Goal: Task Accomplishment & Management: Use online tool/utility

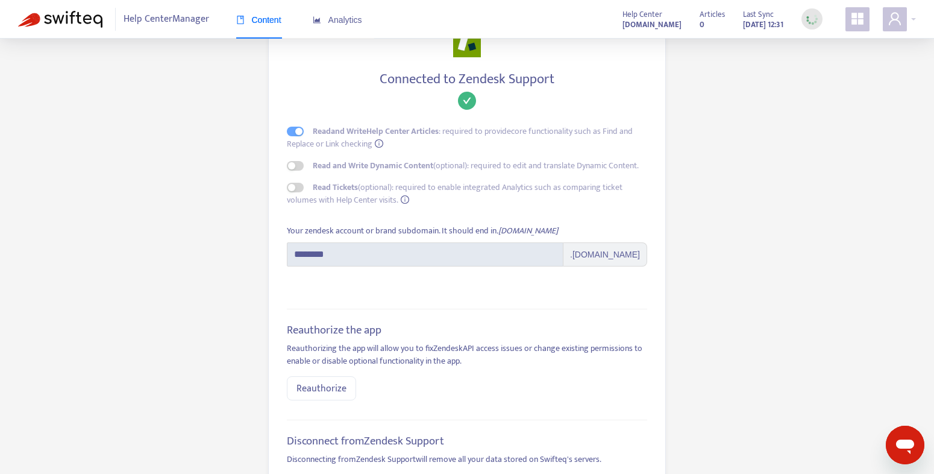
scroll to position [16, 0]
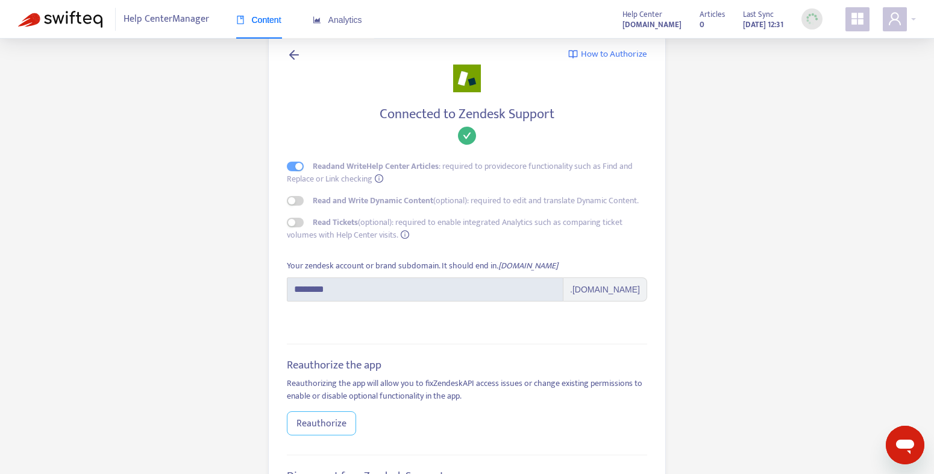
click at [315, 424] on span "Reauthorize" at bounding box center [322, 423] width 50 height 15
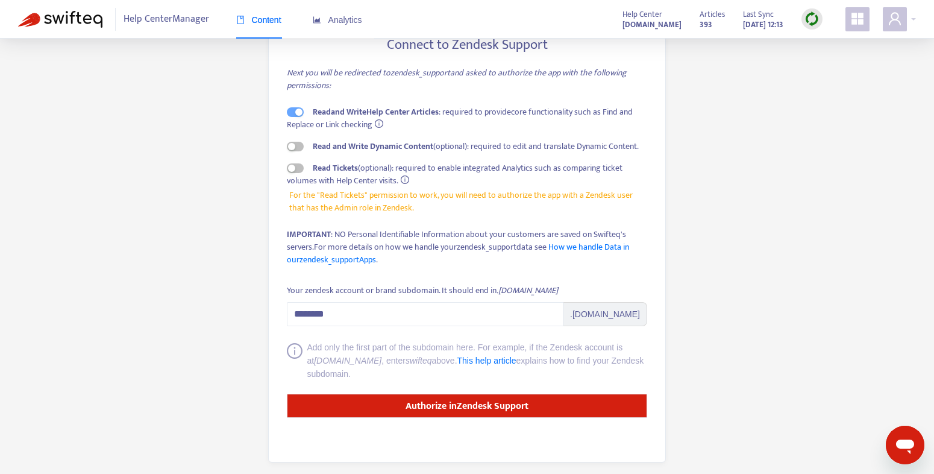
scroll to position [92, 0]
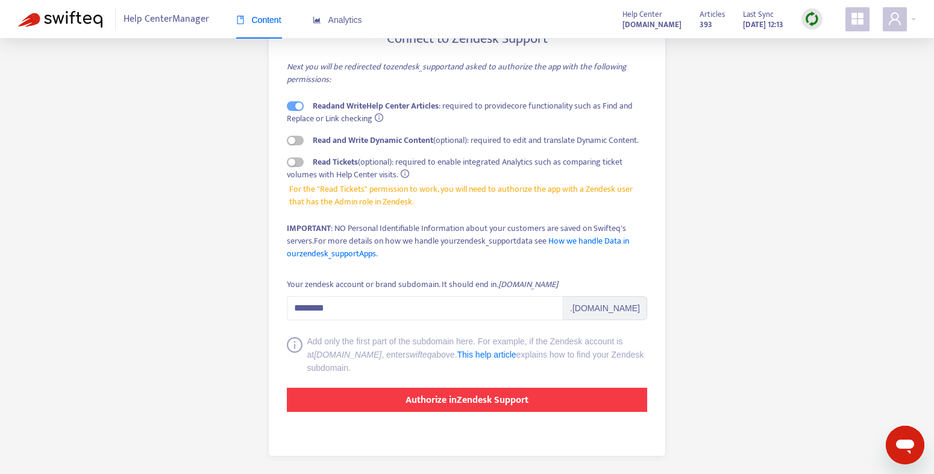
click at [407, 399] on strong "Authorize in Zendesk Support" at bounding box center [467, 400] width 123 height 16
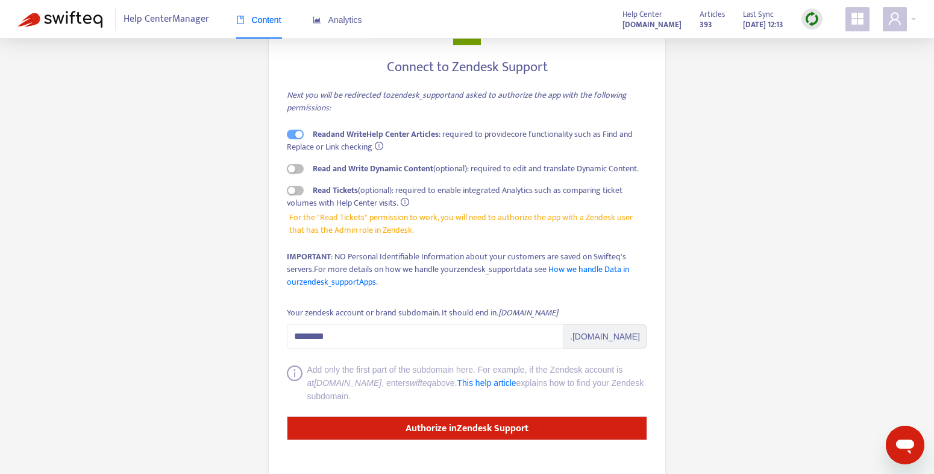
scroll to position [92, 0]
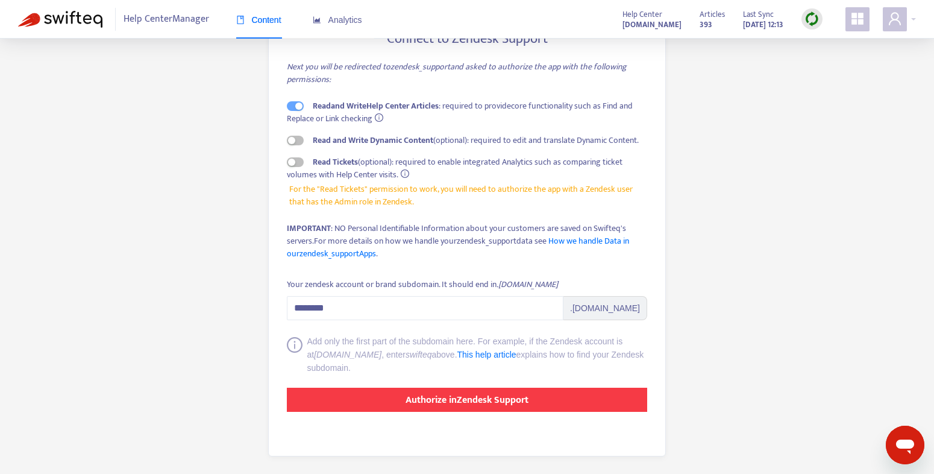
click at [392, 404] on button "Authorize in Zendesk Support" at bounding box center [467, 400] width 360 height 24
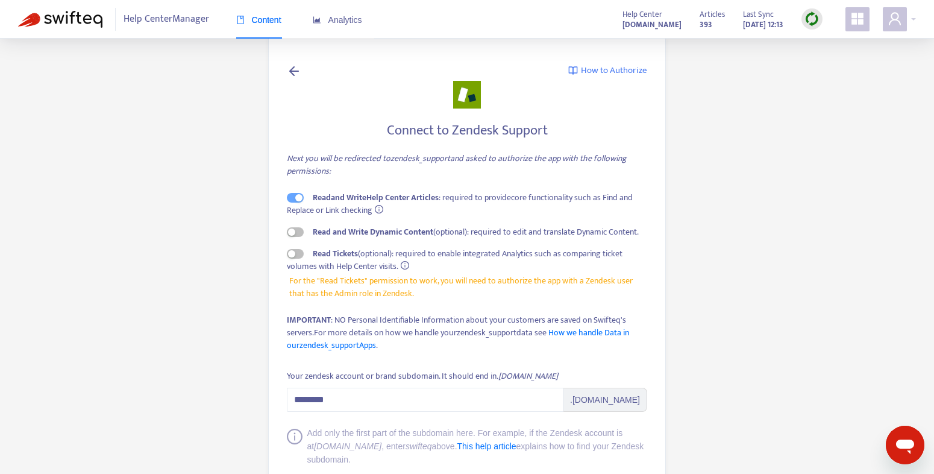
click at [167, 240] on main "How to Authorize Connect to Zendesk Support Next you will be redirected to zend…" at bounding box center [467, 283] width 934 height 566
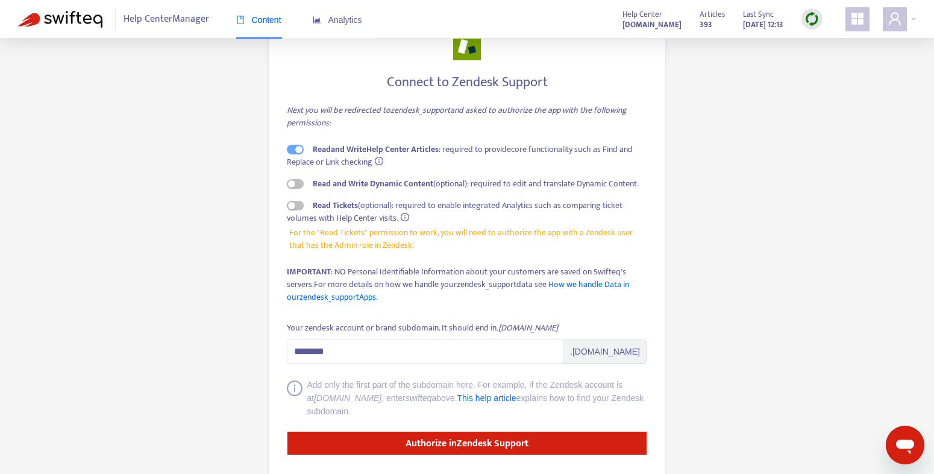
scroll to position [92, 0]
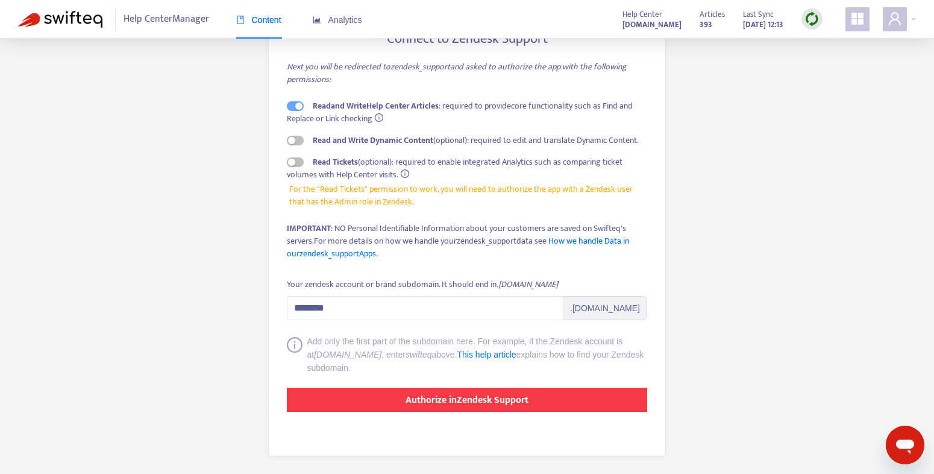
click at [407, 397] on strong "Authorize in Zendesk Support" at bounding box center [467, 400] width 123 height 16
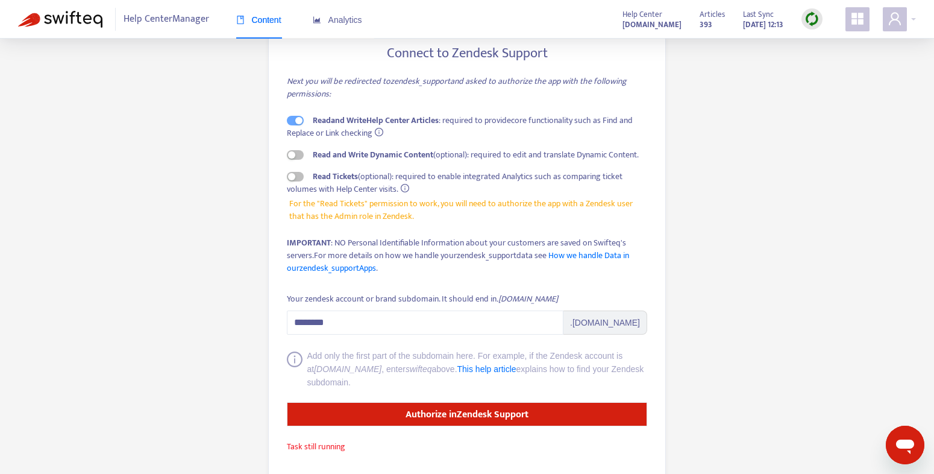
scroll to position [118, 0]
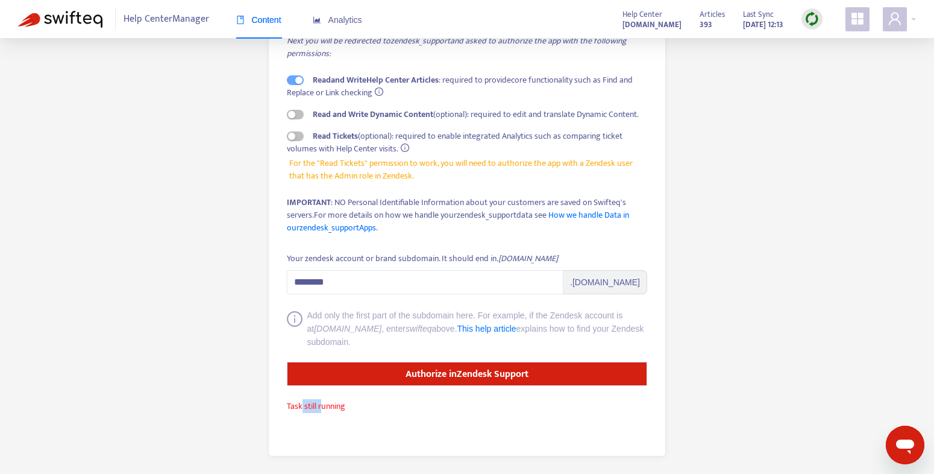
drag, startPoint x: 320, startPoint y: 407, endPoint x: 301, endPoint y: 404, distance: 18.9
click at [301, 404] on span "Task still running" at bounding box center [316, 406] width 58 height 14
click at [155, 287] on main "How to Authorize Connect to Zendesk Support Next you will be redirected to zend…" at bounding box center [467, 178] width 934 height 592
click at [315, 411] on span "Task still running" at bounding box center [316, 406] width 58 height 14
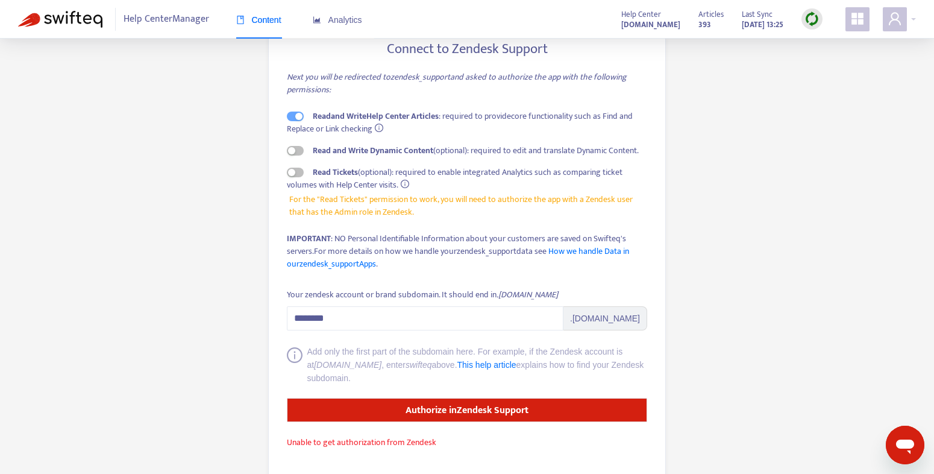
scroll to position [80, 0]
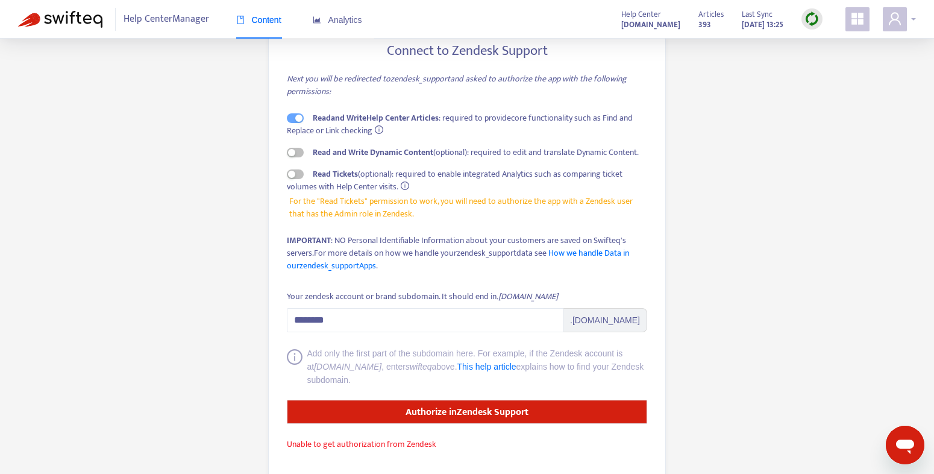
click at [912, 19] on div at bounding box center [899, 19] width 33 height 24
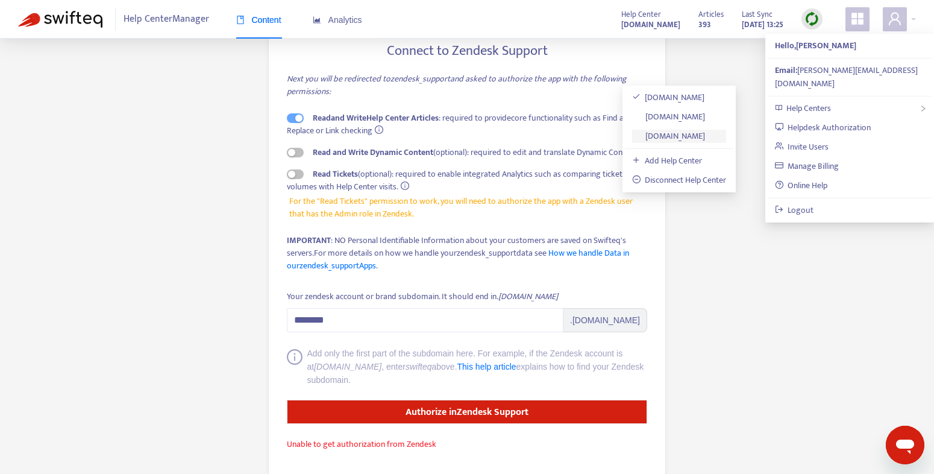
click at [705, 136] on link "support.centrexsoftware.com" at bounding box center [669, 136] width 74 height 14
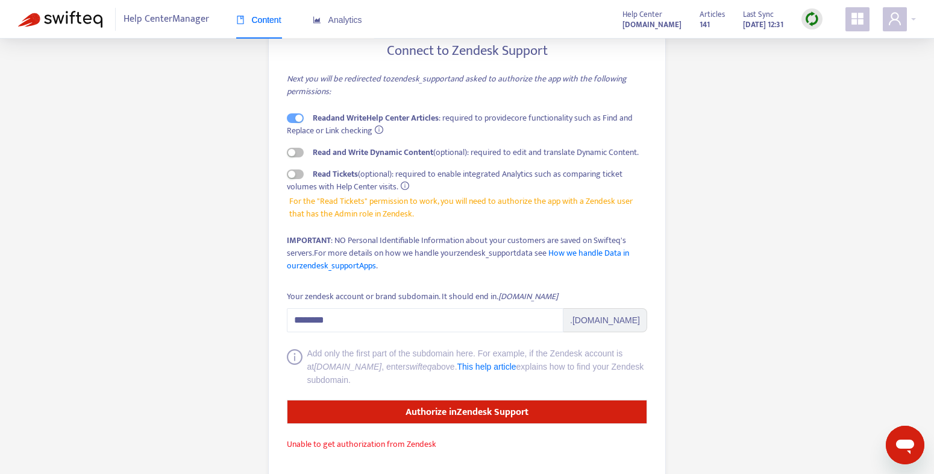
click at [259, 20] on span "Content" at bounding box center [258, 20] width 45 height 10
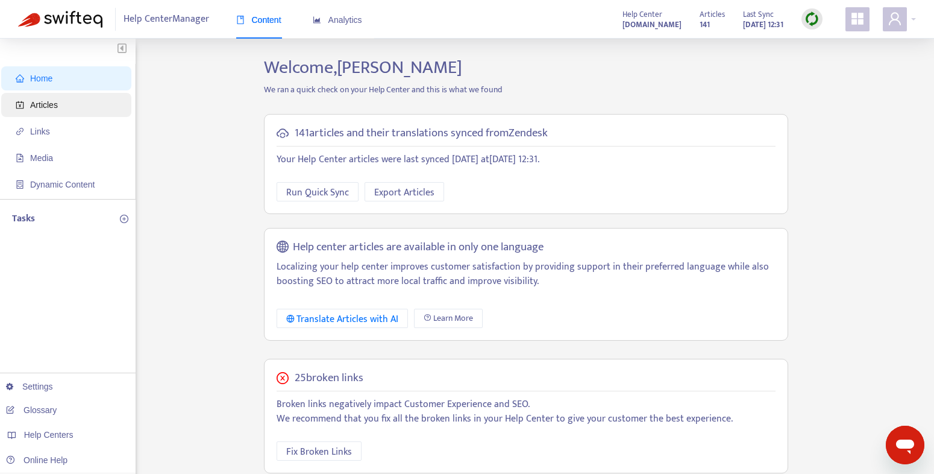
click at [39, 107] on span "Articles" at bounding box center [44, 105] width 28 height 10
